Goal: Task Accomplishment & Management: Use online tool/utility

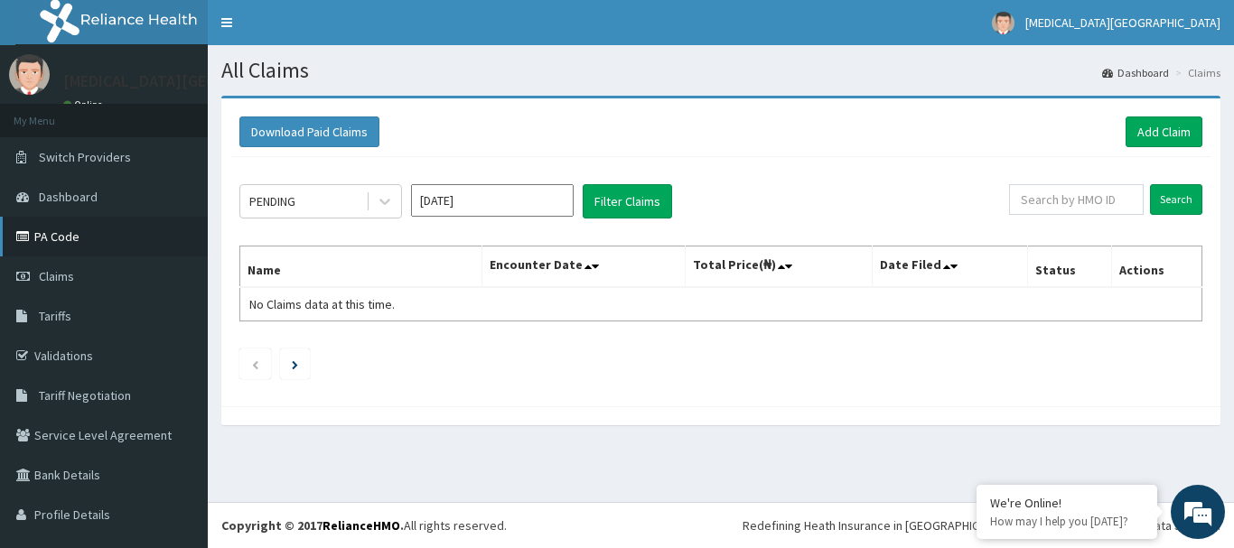
click at [89, 234] on link "PA Code" at bounding box center [104, 237] width 208 height 40
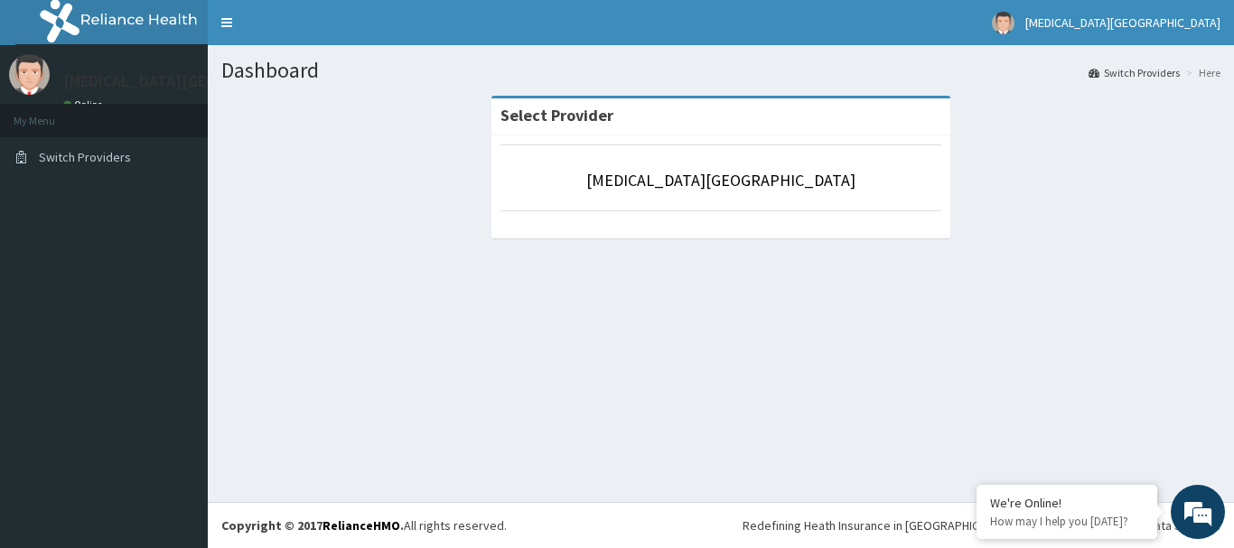
click at [80, 248] on aside "[MEDICAL_DATA][GEOGRAPHIC_DATA] Online My Menu Switch Providers" at bounding box center [104, 274] width 208 height 548
click at [85, 78] on p "[MEDICAL_DATA][GEOGRAPHIC_DATA]" at bounding box center [196, 81] width 267 height 16
click at [128, 207] on aside "Tobi Medical Centre Online My Menu Switch Providers" at bounding box center [104, 274] width 208 height 548
click at [796, 175] on p "[MEDICAL_DATA][GEOGRAPHIC_DATA]" at bounding box center [721, 180] width 441 height 23
click at [677, 187] on link "[MEDICAL_DATA][GEOGRAPHIC_DATA]" at bounding box center [720, 180] width 269 height 21
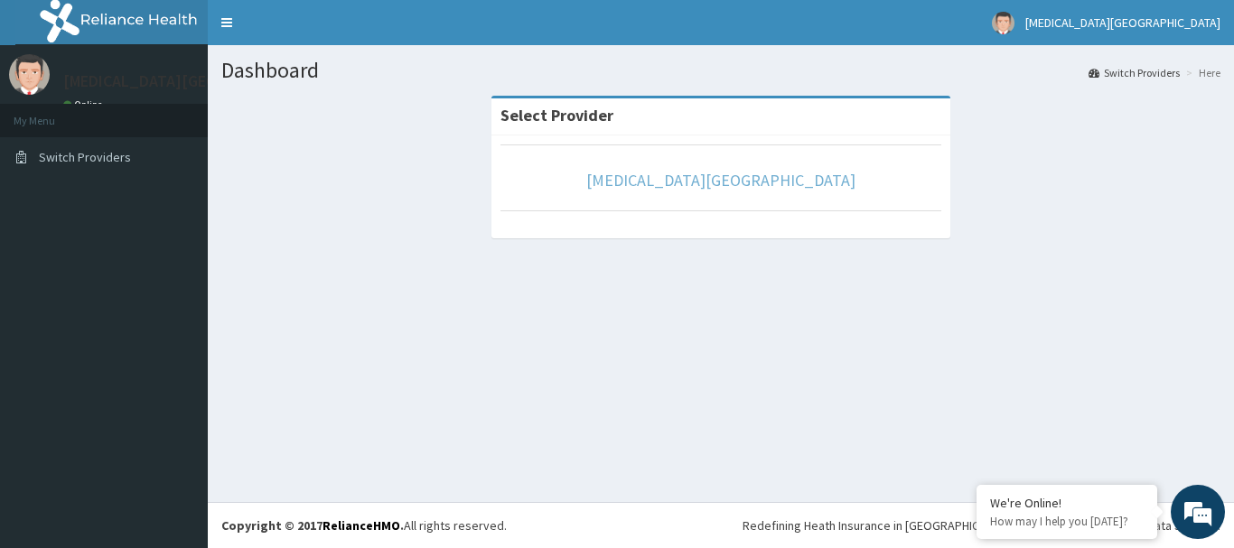
click at [663, 178] on link "[MEDICAL_DATA][GEOGRAPHIC_DATA]" at bounding box center [720, 180] width 269 height 21
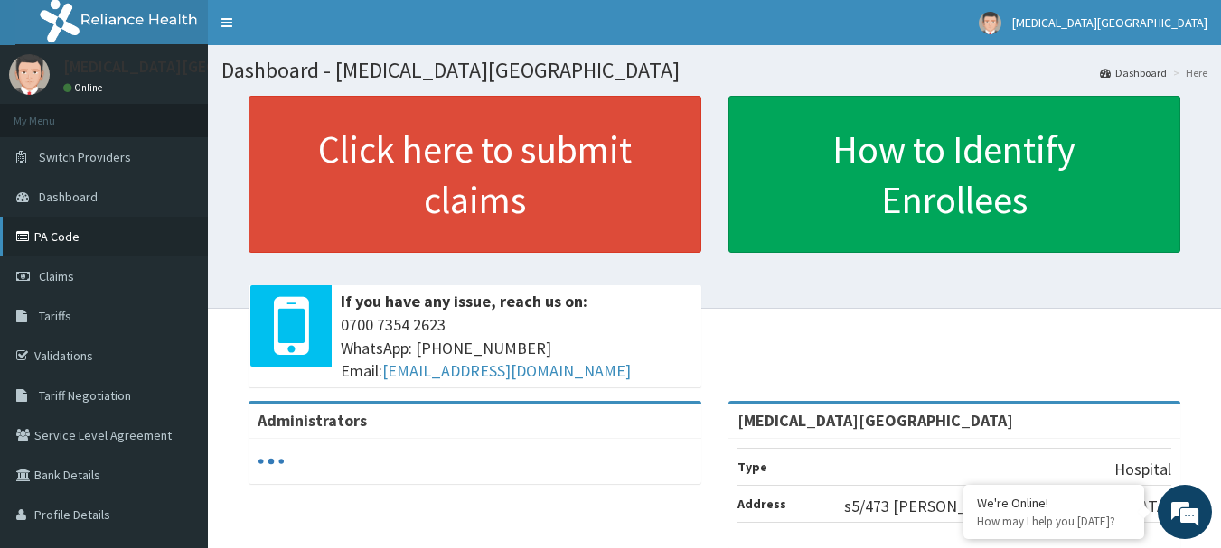
click at [63, 241] on link "PA Code" at bounding box center [104, 237] width 208 height 40
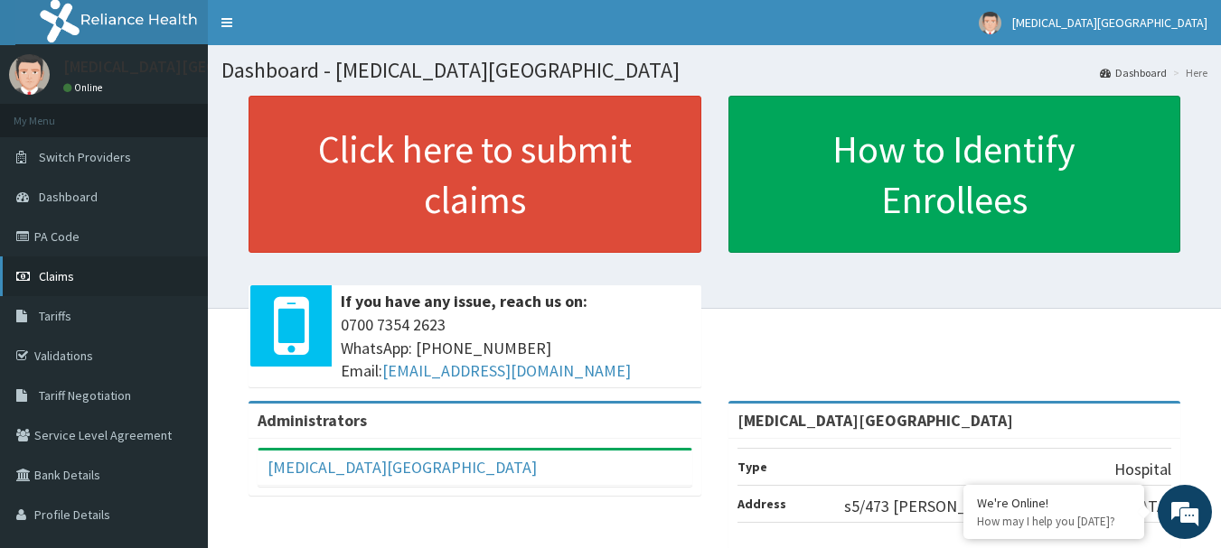
click at [50, 277] on span "Claims" at bounding box center [56, 276] width 35 height 16
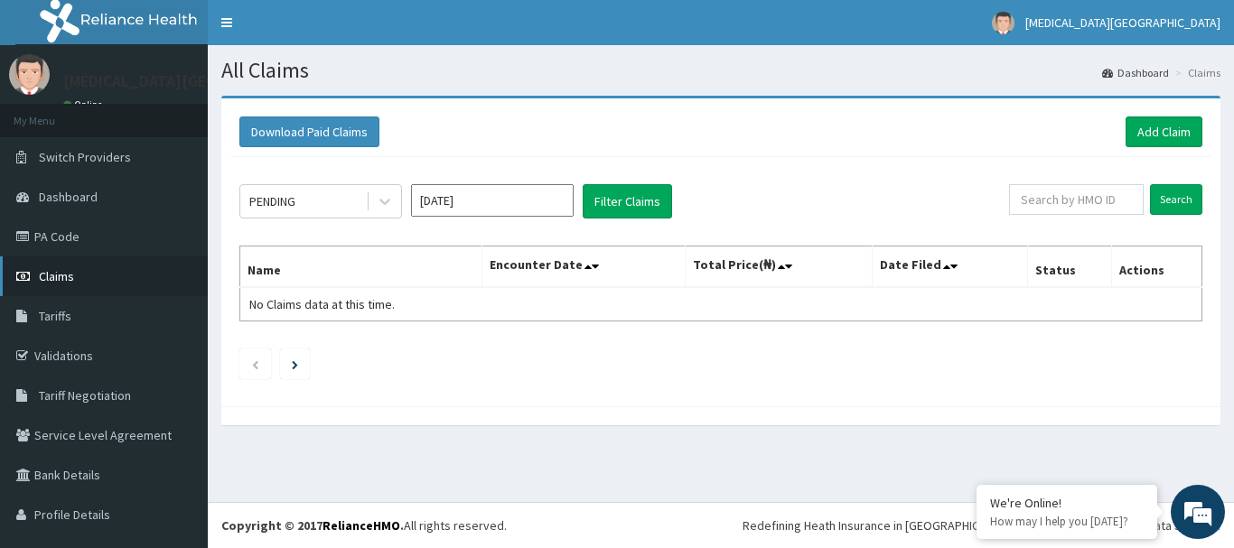
click at [59, 277] on span "Claims" at bounding box center [56, 276] width 35 height 16
